Goal: Information Seeking & Learning: Learn about a topic

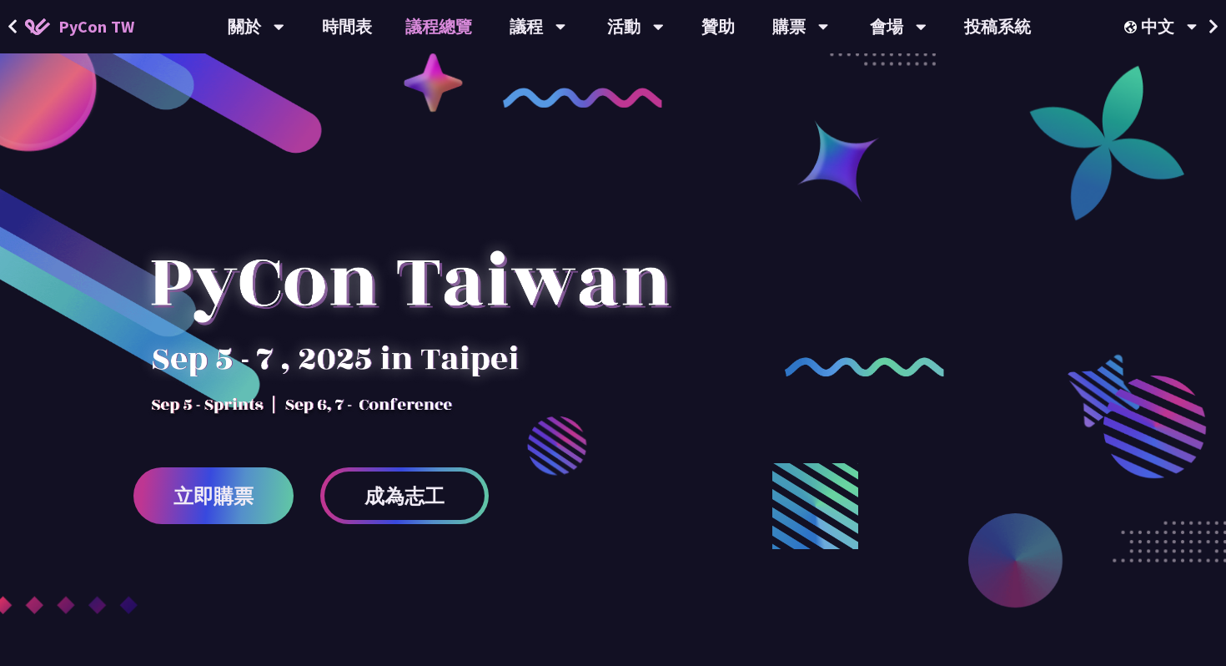
click at [445, 33] on link "議程總覽" at bounding box center [439, 26] width 100 height 53
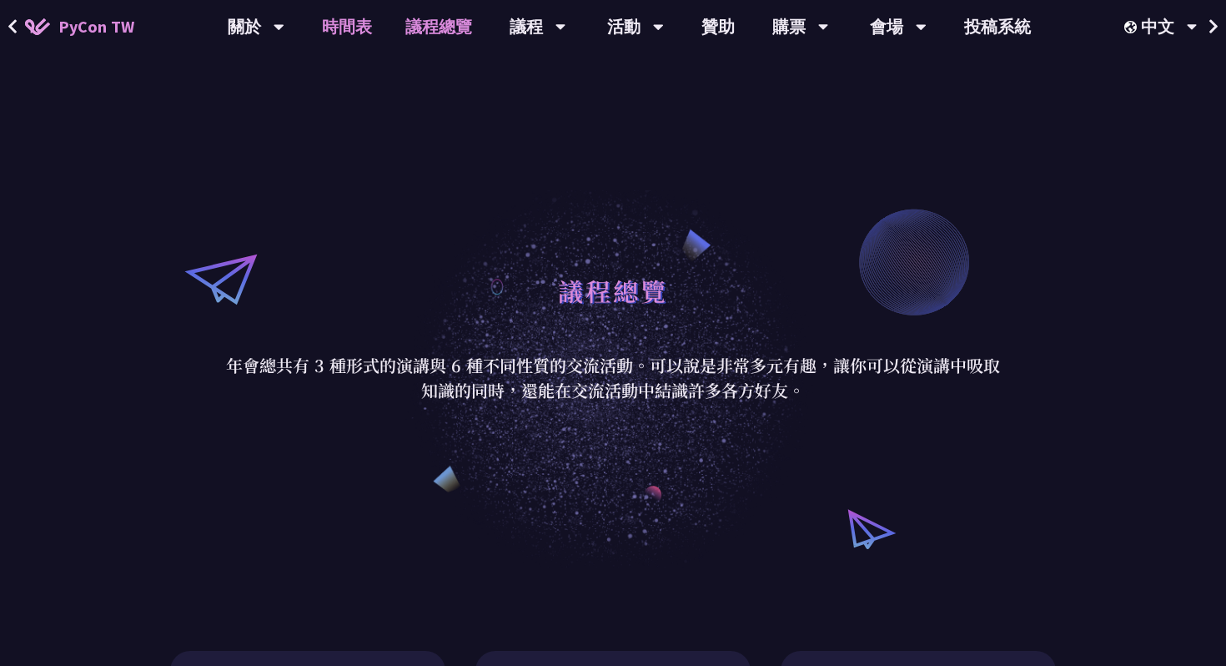
click at [326, 28] on link "時間表" at bounding box center [346, 26] width 83 height 53
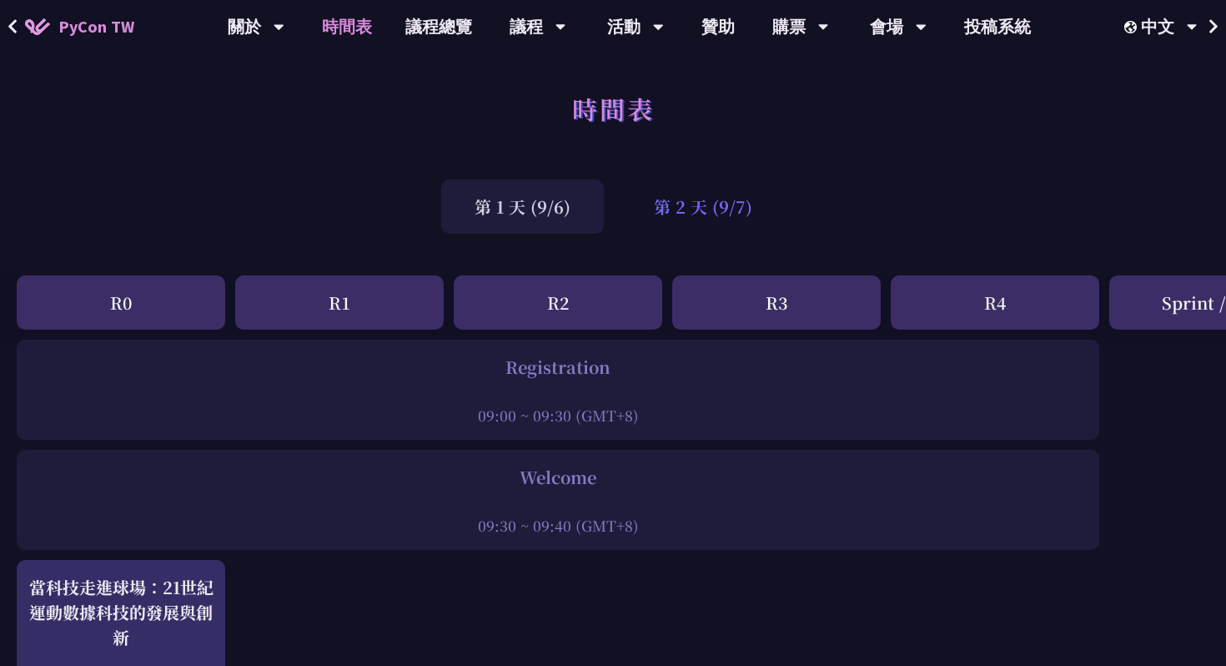
click at [681, 218] on div "第 2 天 (9/7)" at bounding box center [703, 206] width 165 height 54
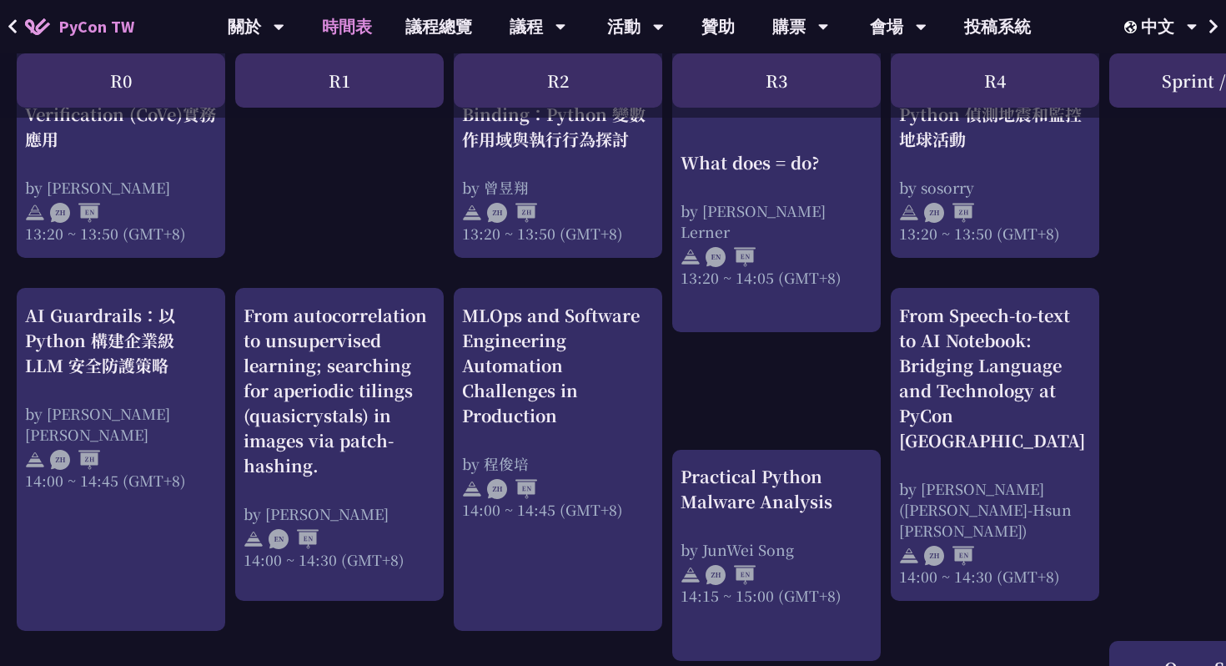
scroll to position [1411, 0]
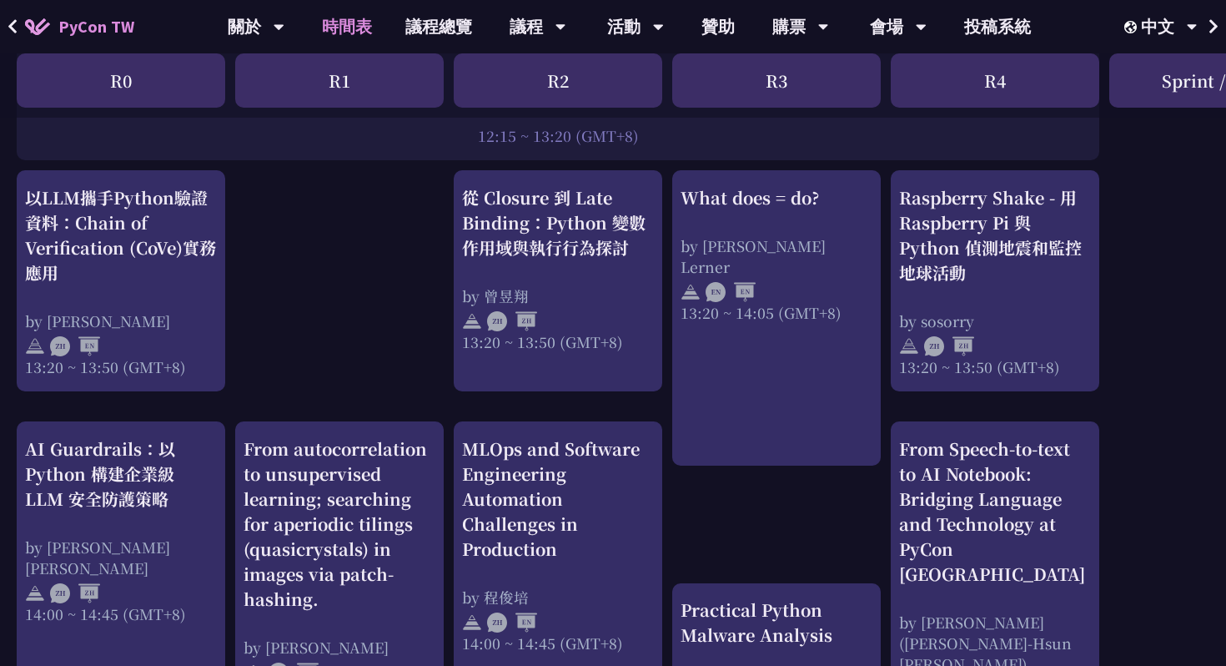
click at [599, 510] on div "MLOps and Software Engineering Automation Challenges in Production" at bounding box center [558, 498] width 192 height 125
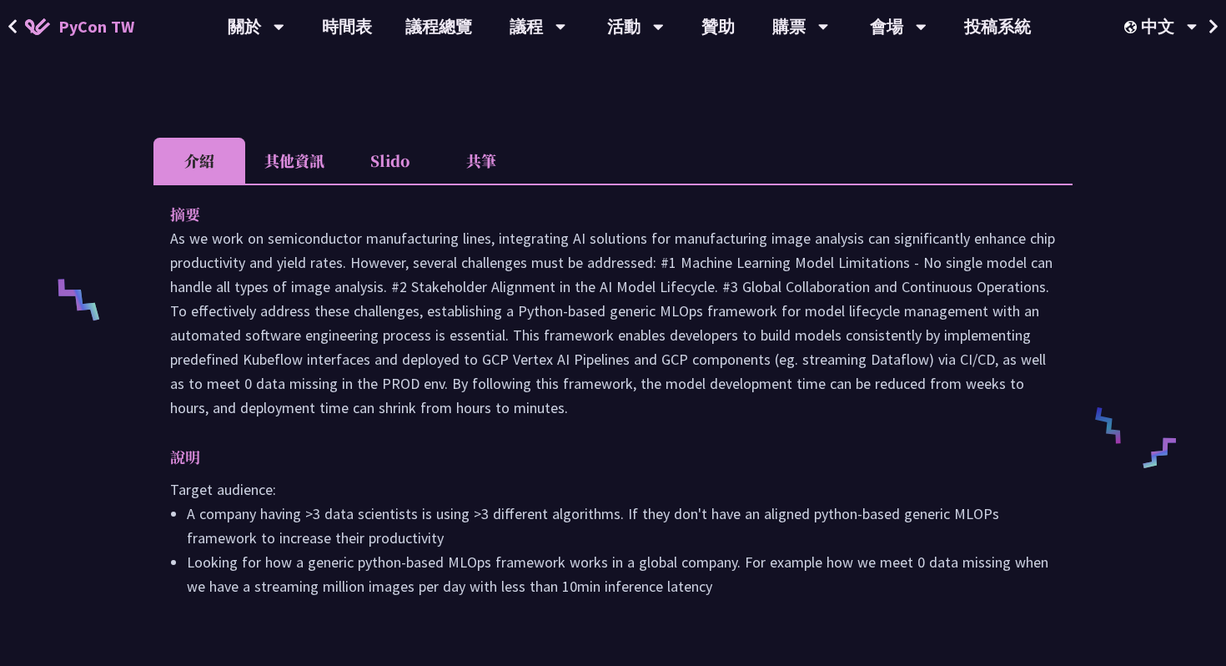
scroll to position [535, 0]
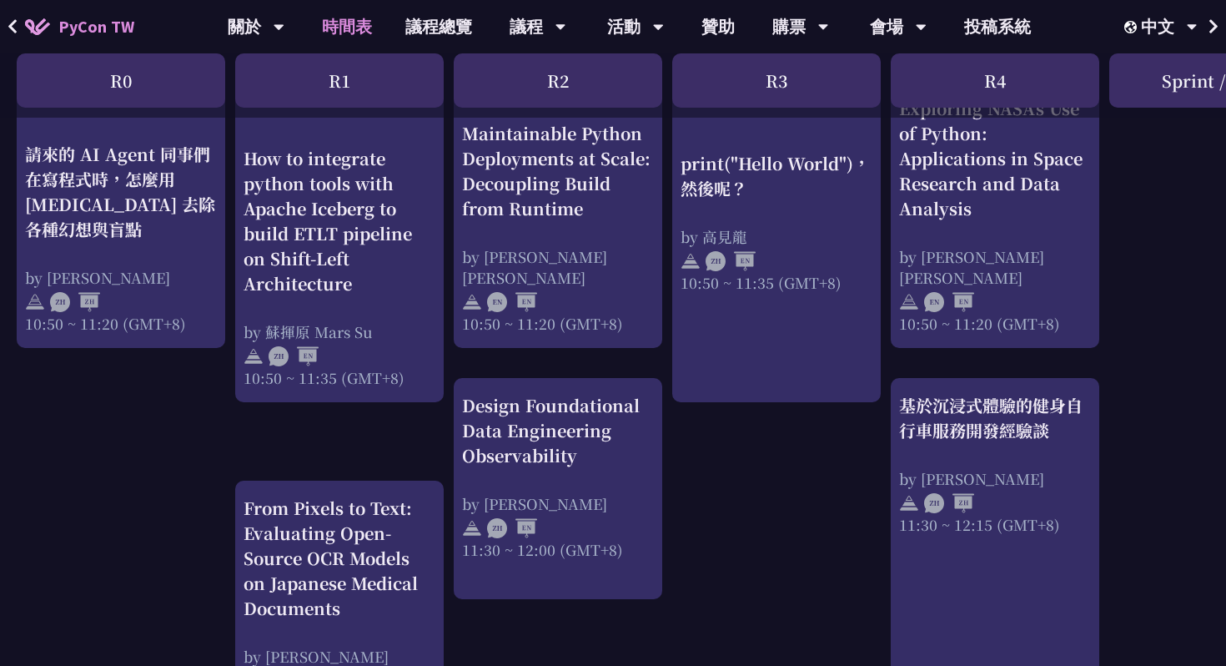
scroll to position [675, 0]
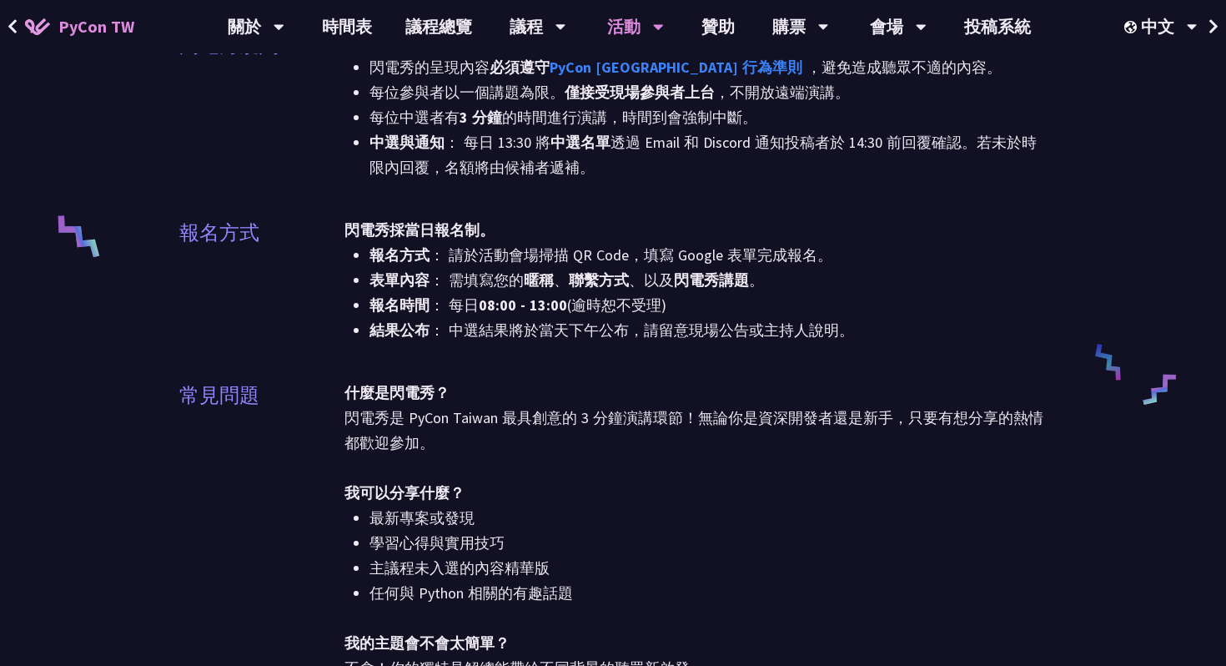
scroll to position [632, 0]
